Goal: Find specific page/section: Find specific page/section

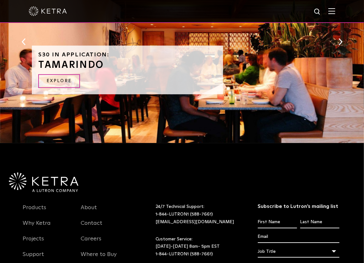
scroll to position [765, 0]
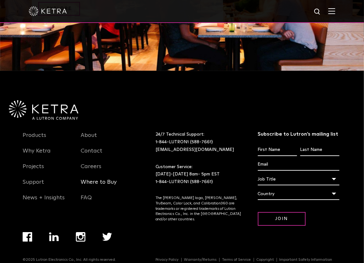
click at [97, 179] on link "Where to Buy" at bounding box center [99, 186] width 36 height 15
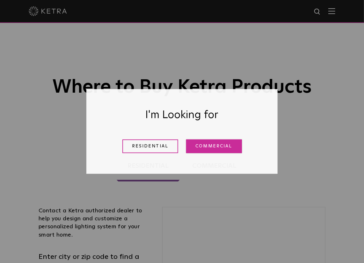
click at [210, 147] on link "Commercial" at bounding box center [214, 147] width 56 height 14
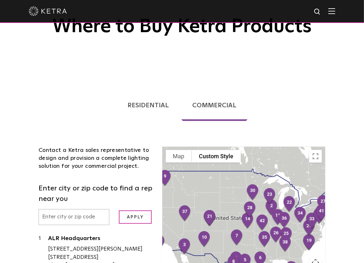
scroll to position [96, 0]
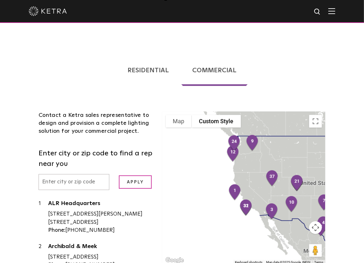
click at [50, 181] on input "text" at bounding box center [74, 182] width 71 height 16
type input "11793"
click at [139, 183] on input "Apply" at bounding box center [135, 183] width 33 height 14
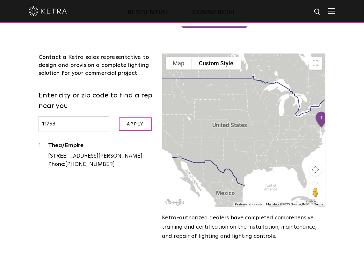
scroll to position [159, 0]
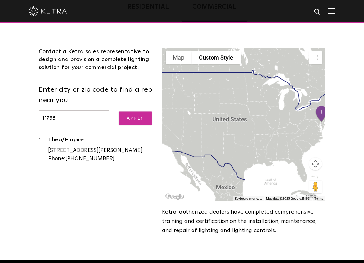
click at [134, 119] on input "Apply" at bounding box center [135, 119] width 33 height 14
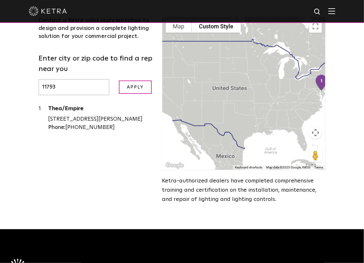
scroll to position [191, 0]
